Goal: Check status: Check status

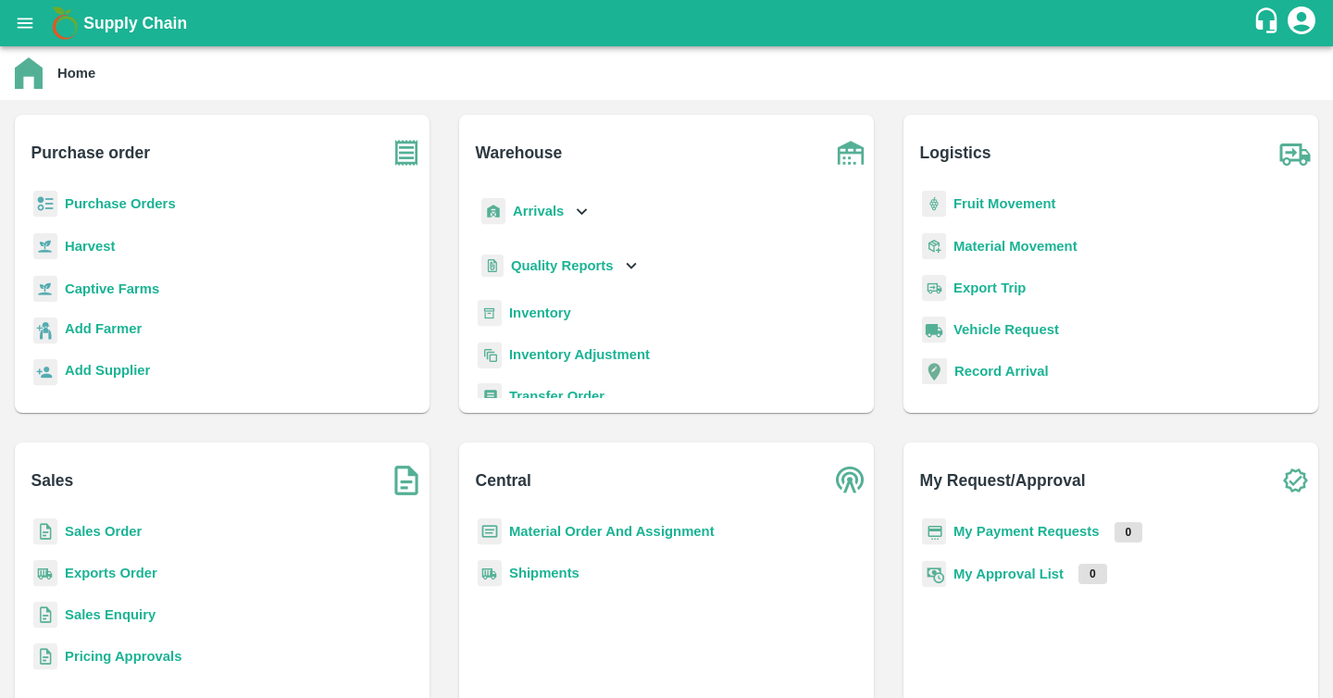
click at [26, 25] on icon "open drawer" at bounding box center [25, 23] width 20 height 20
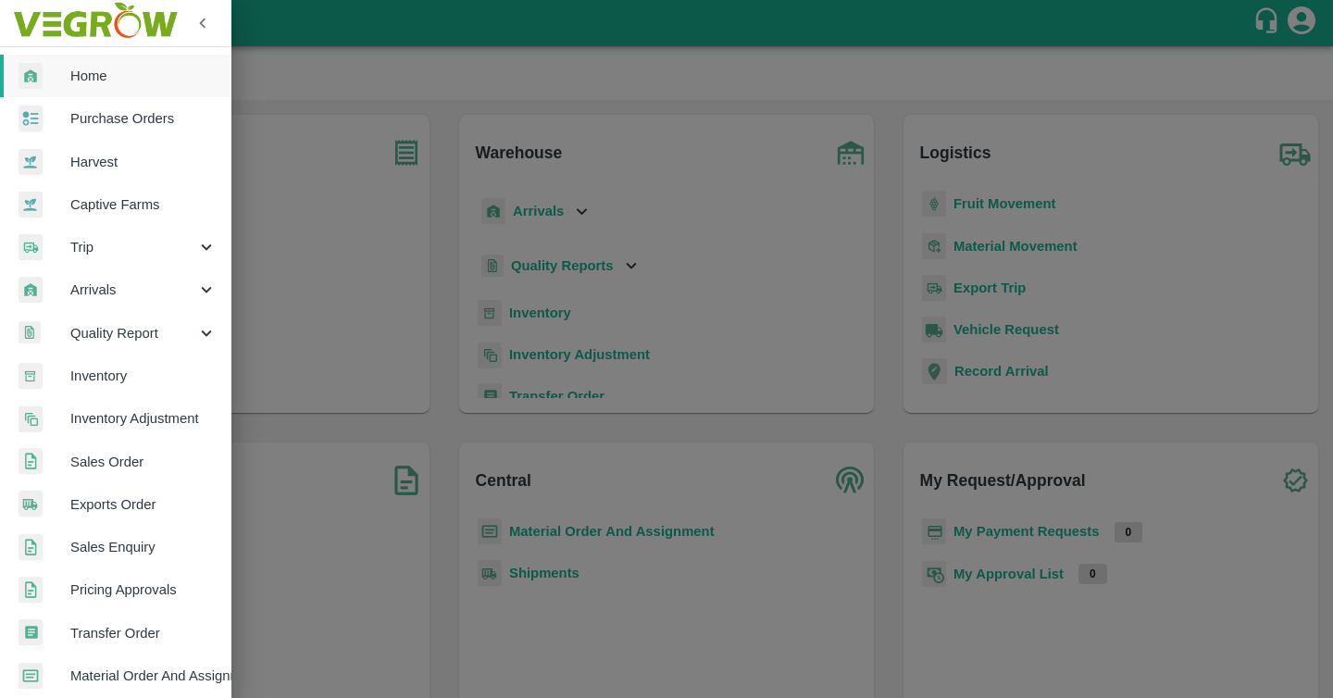
click at [110, 449] on link "Sales Order" at bounding box center [115, 462] width 231 height 43
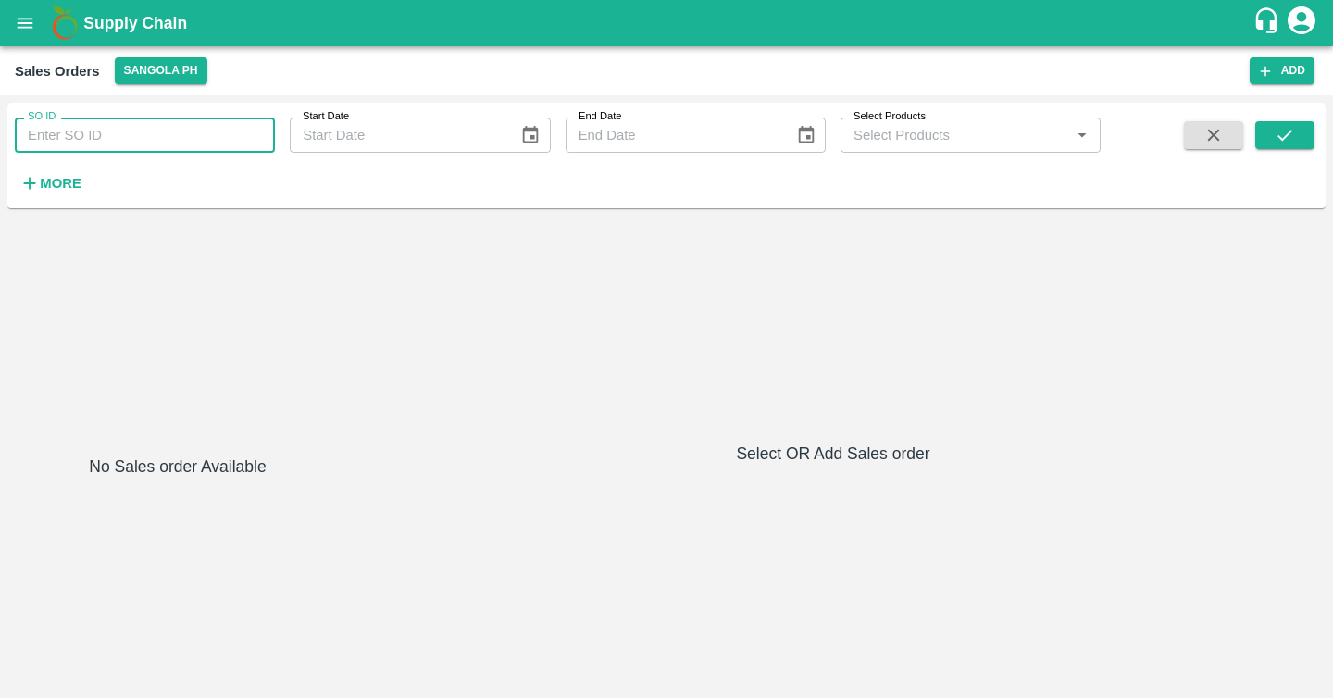
click at [136, 127] on input "SO ID" at bounding box center [145, 135] width 260 height 35
paste input "604919"
type input "604919"
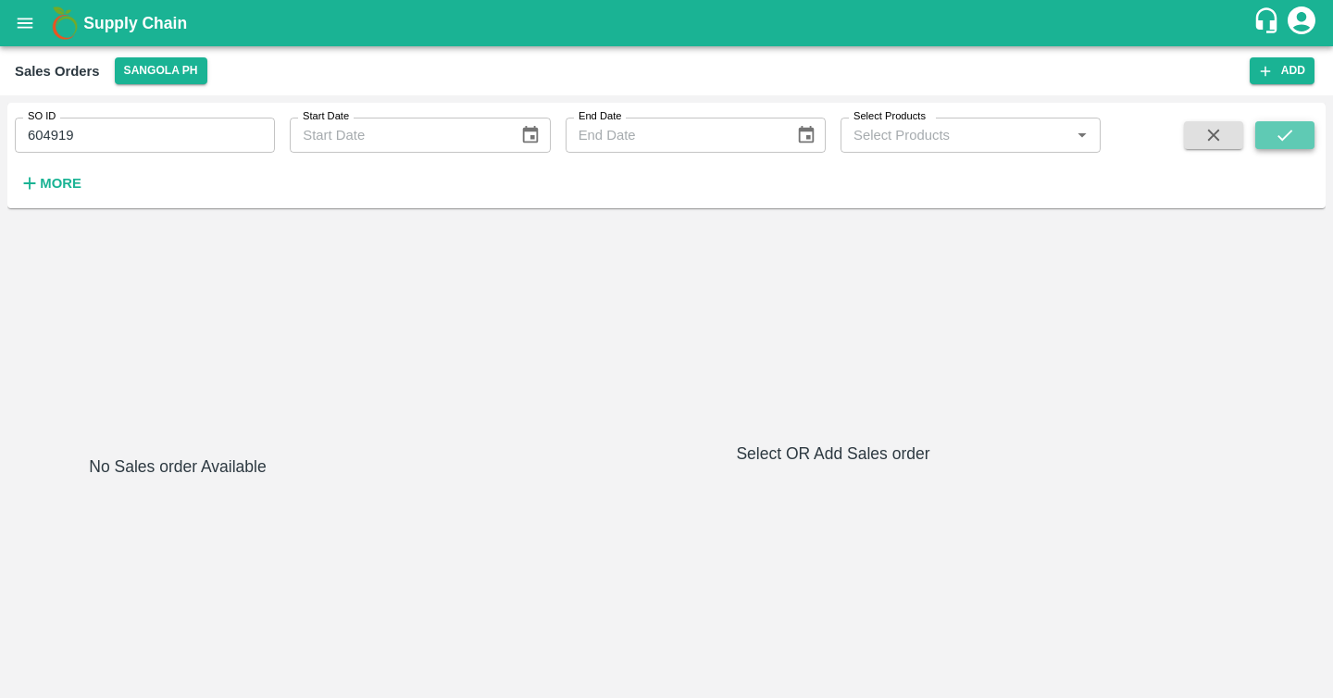
click at [1290, 134] on icon "submit" at bounding box center [1285, 135] width 20 height 20
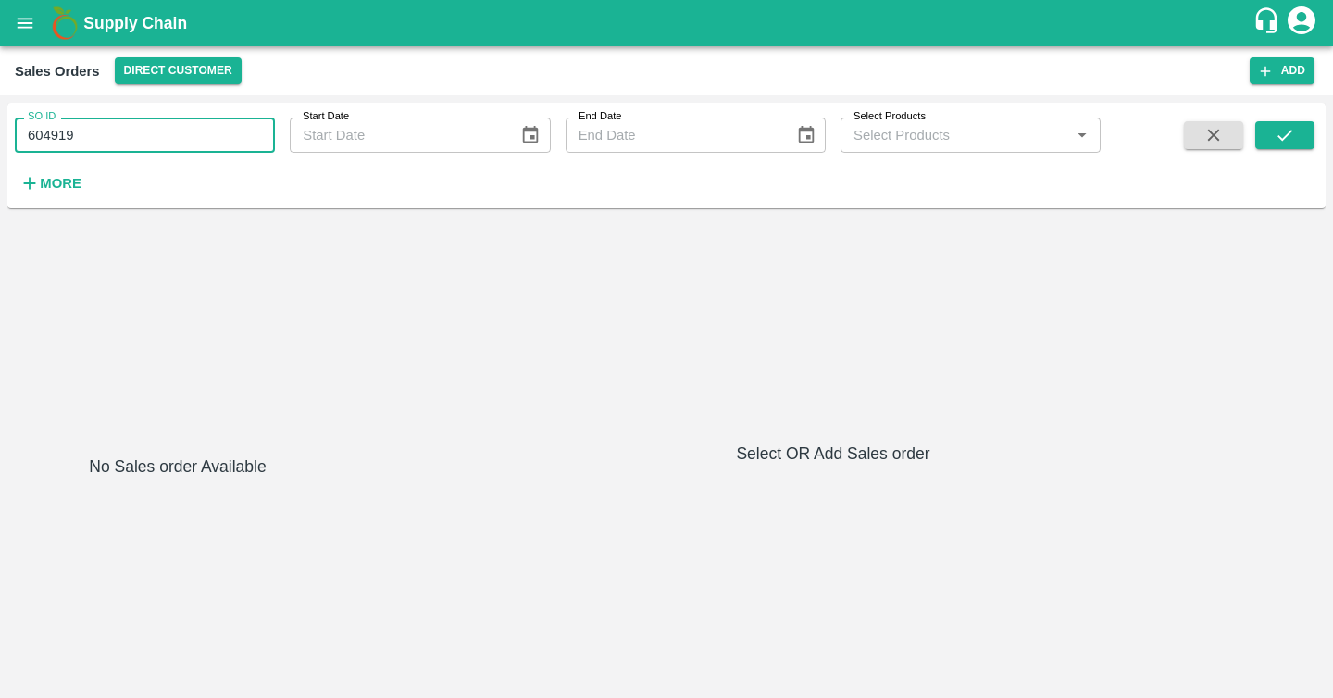
click at [152, 133] on input "604919" at bounding box center [145, 135] width 260 height 35
click at [1291, 130] on icon "submit" at bounding box center [1285, 135] width 20 height 20
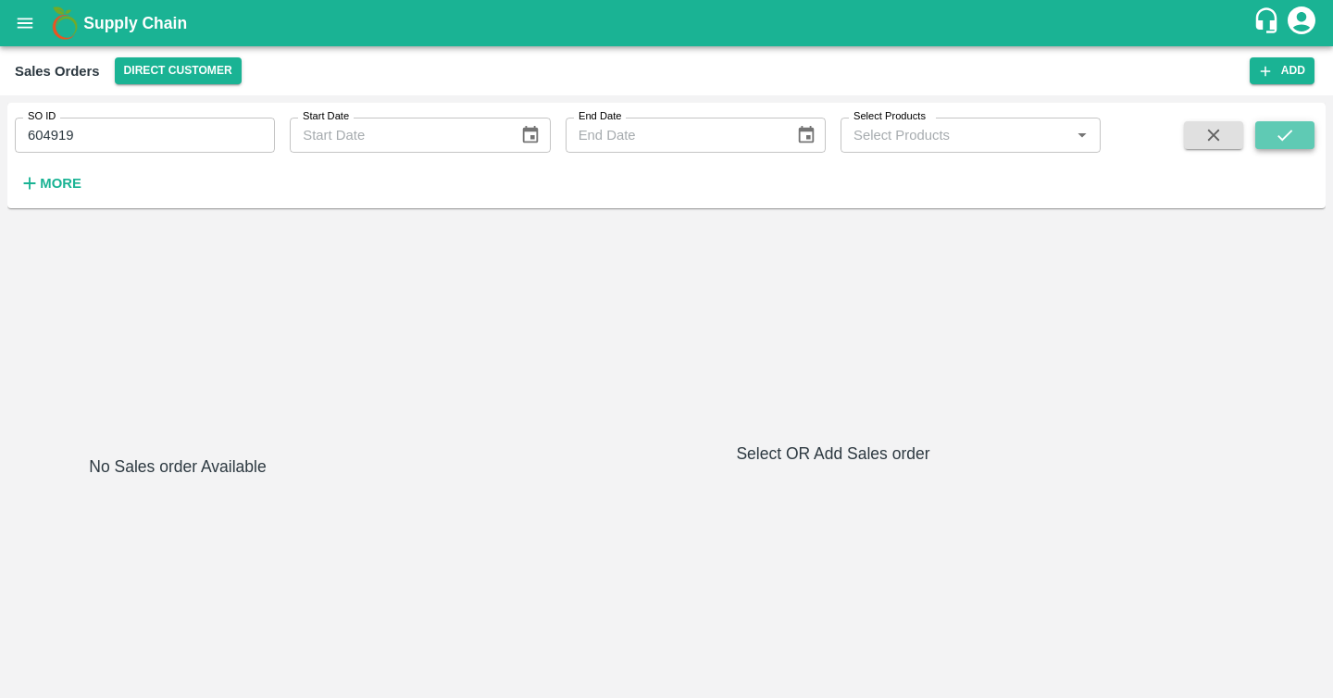
click at [1288, 133] on icon "submit" at bounding box center [1285, 135] width 15 height 11
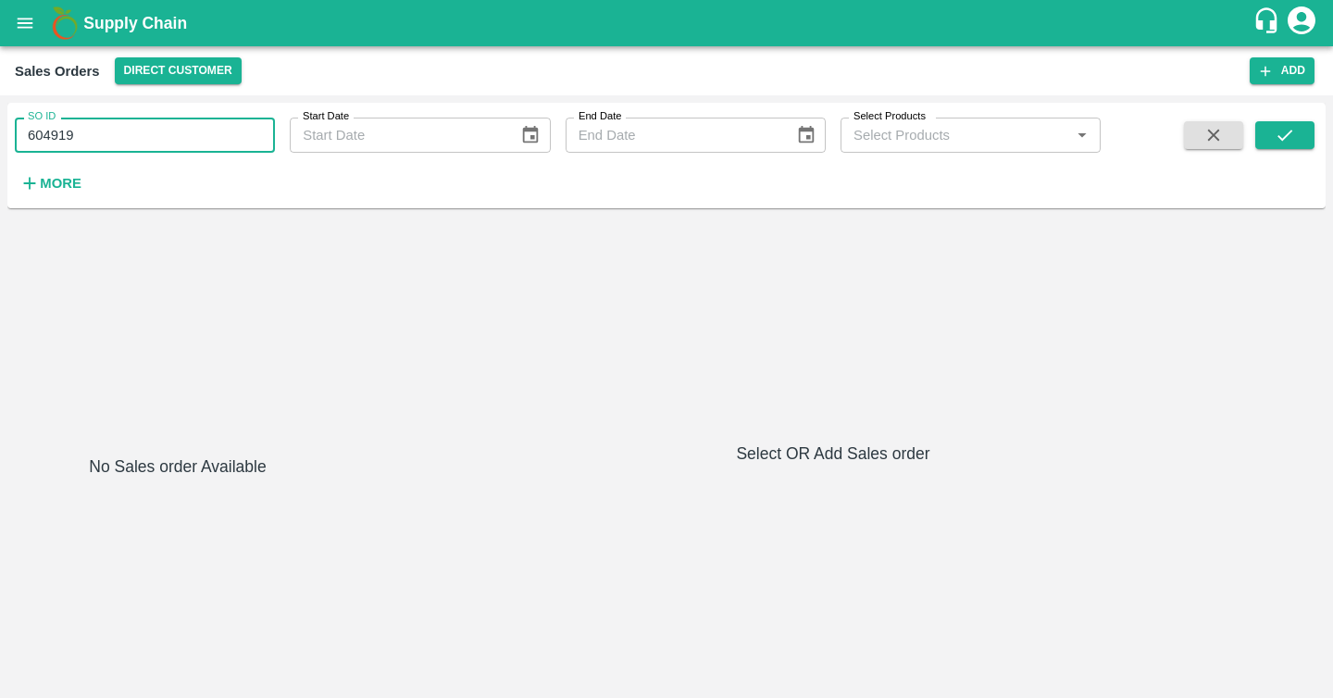
click at [169, 124] on input "604919" at bounding box center [145, 135] width 260 height 35
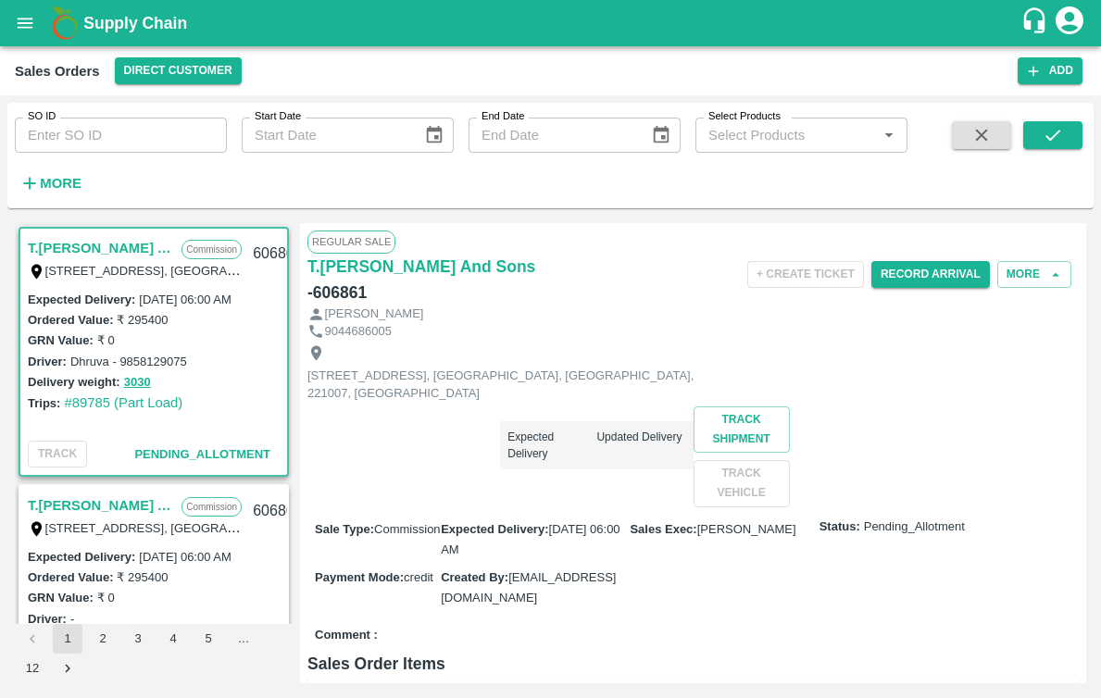
click at [168, 149] on input "SO ID" at bounding box center [121, 135] width 212 height 35
paste input "604919"
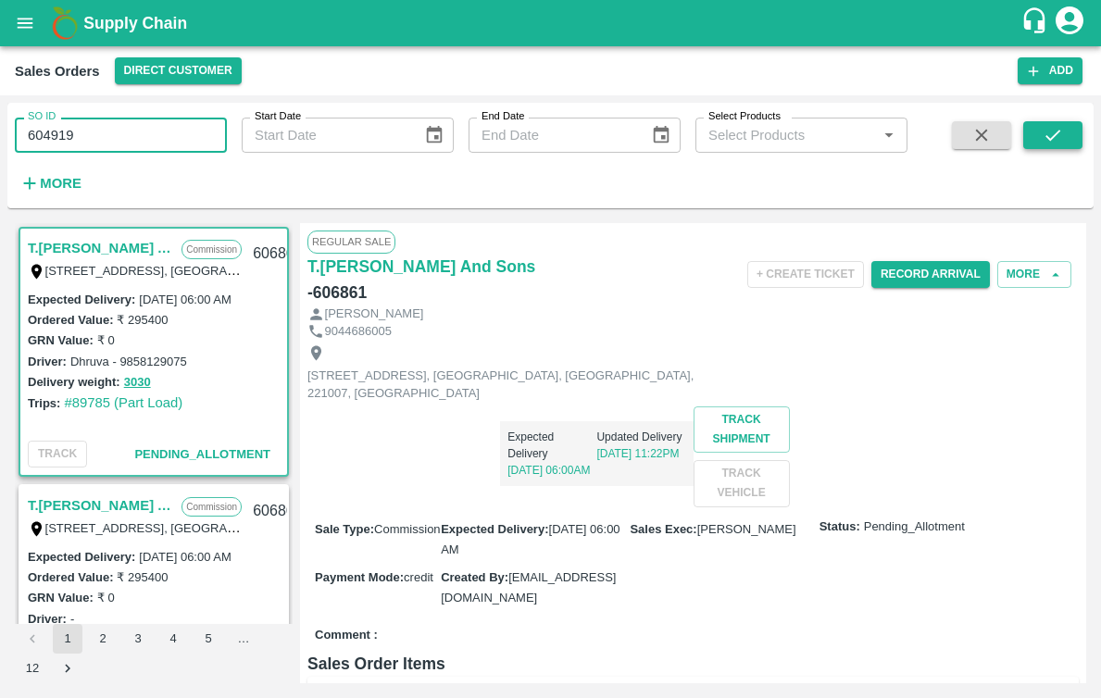
type input "604919"
click at [1062, 129] on icon "submit" at bounding box center [1053, 135] width 20 height 20
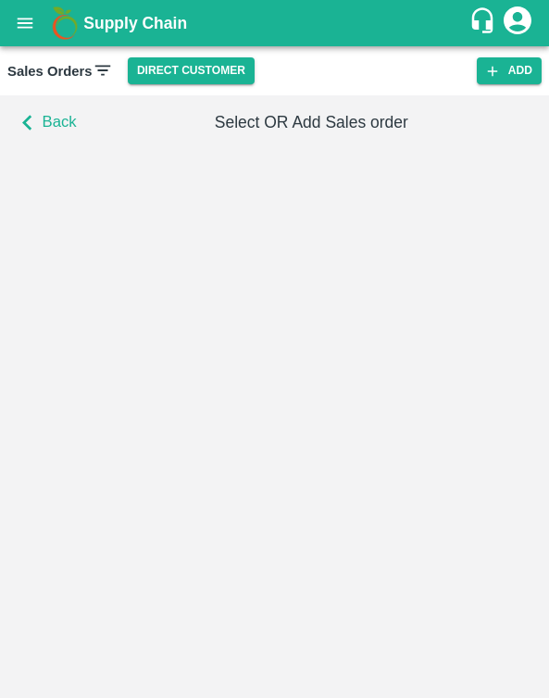
click at [31, 106] on button "Back" at bounding box center [44, 123] width 74 height 40
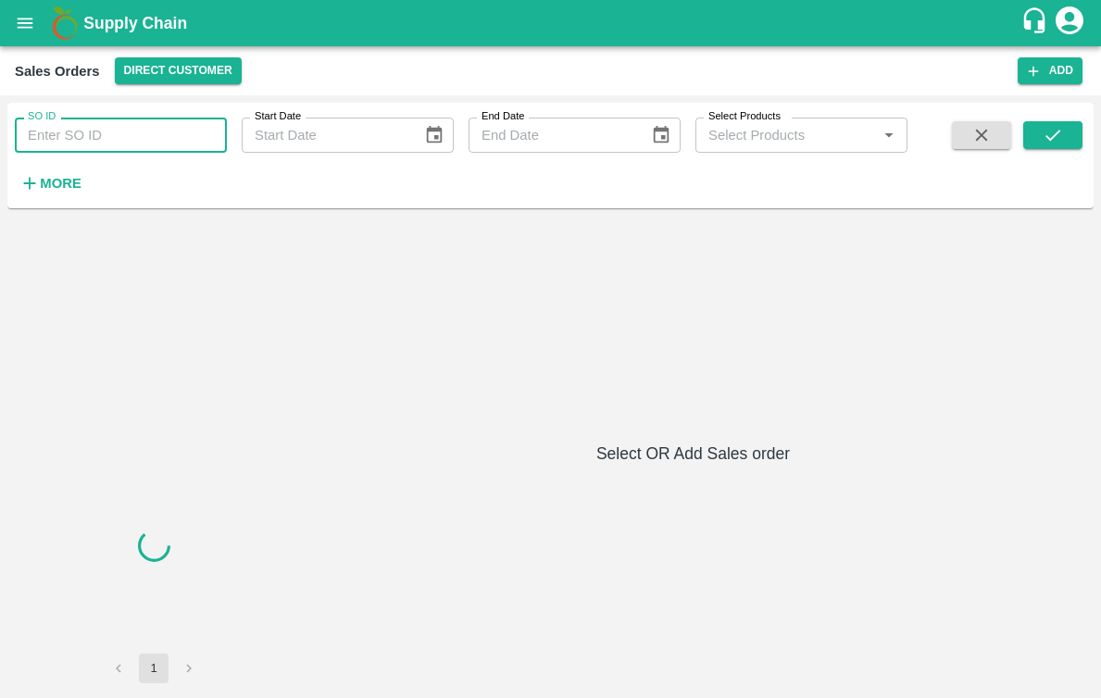
click at [156, 141] on input "SO ID" at bounding box center [121, 135] width 212 height 35
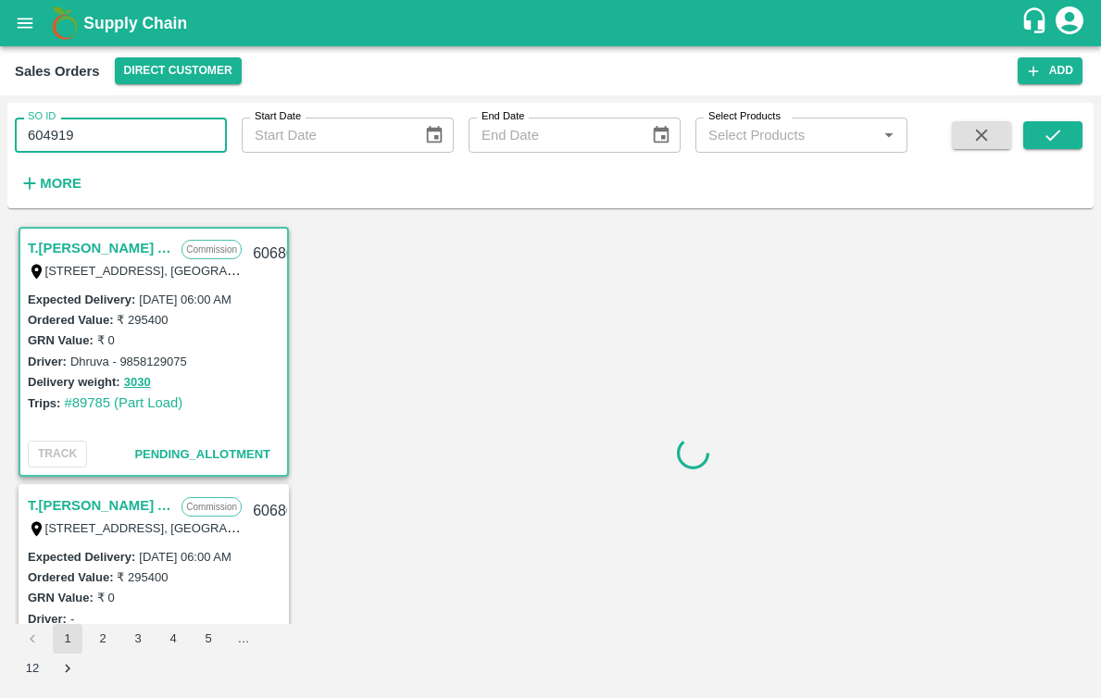
type input "604919"
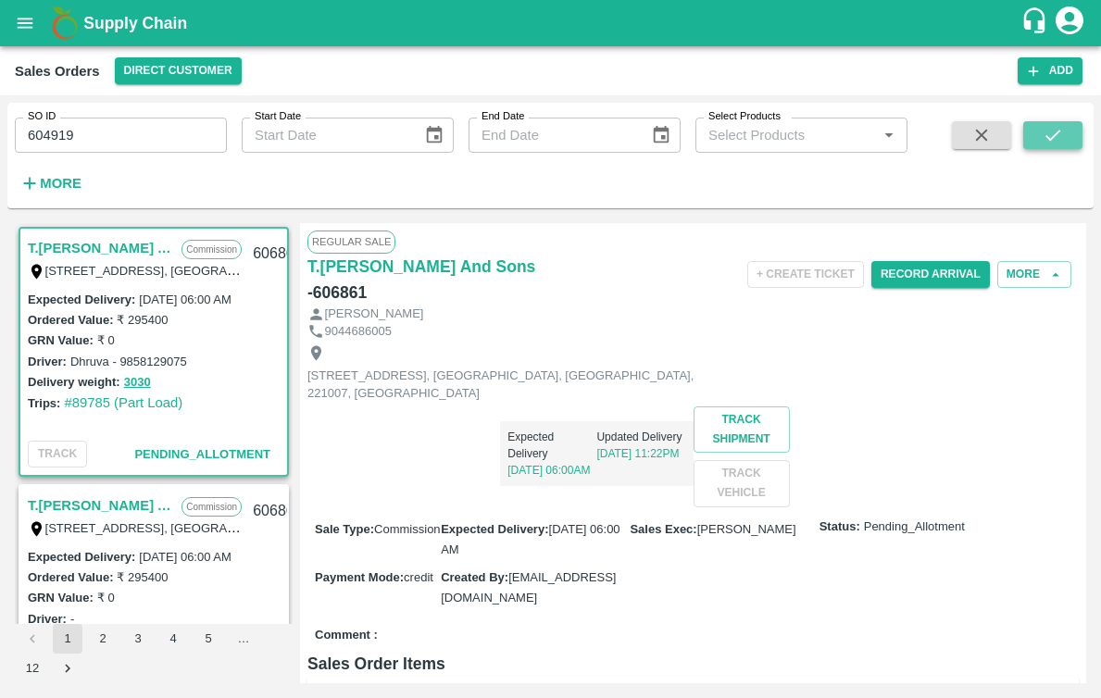
click at [1057, 144] on icon "submit" at bounding box center [1053, 135] width 20 height 20
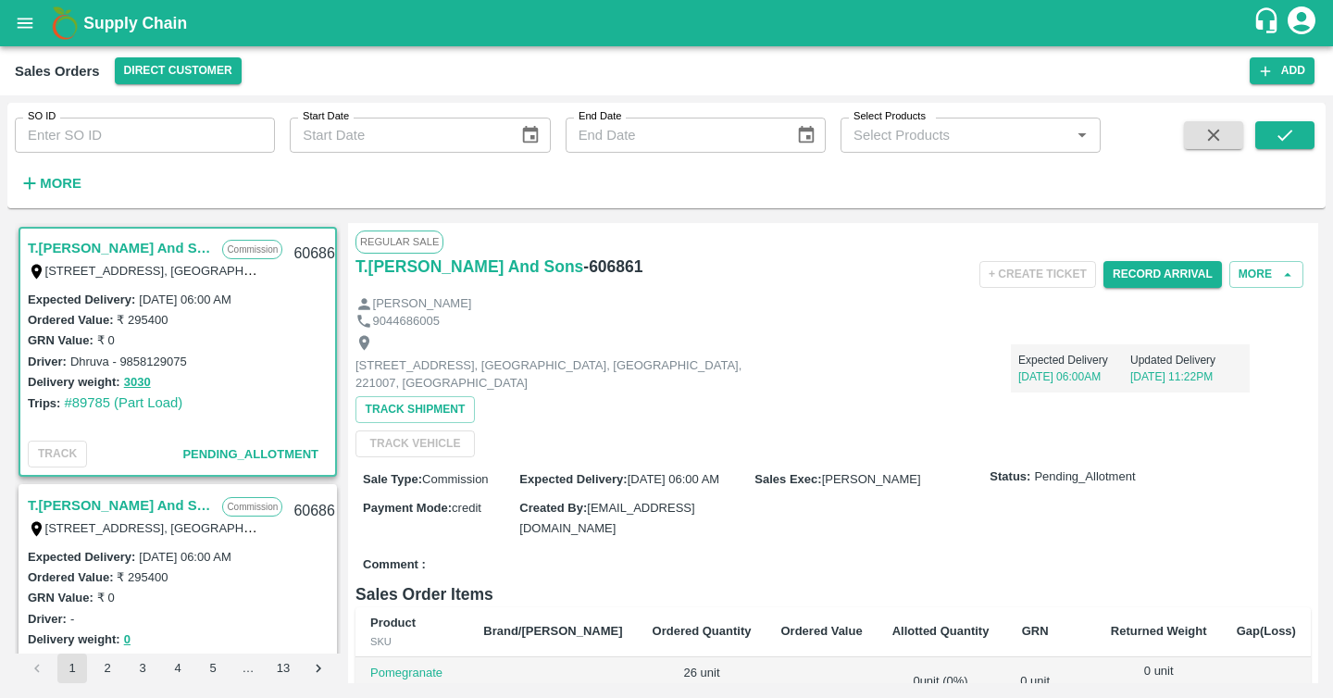
click at [150, 153] on input "SO ID" at bounding box center [145, 135] width 260 height 35
paste input "604919"
type input "604919"
click at [1100, 144] on icon "submit" at bounding box center [1285, 135] width 20 height 20
